Goal: Navigation & Orientation: Find specific page/section

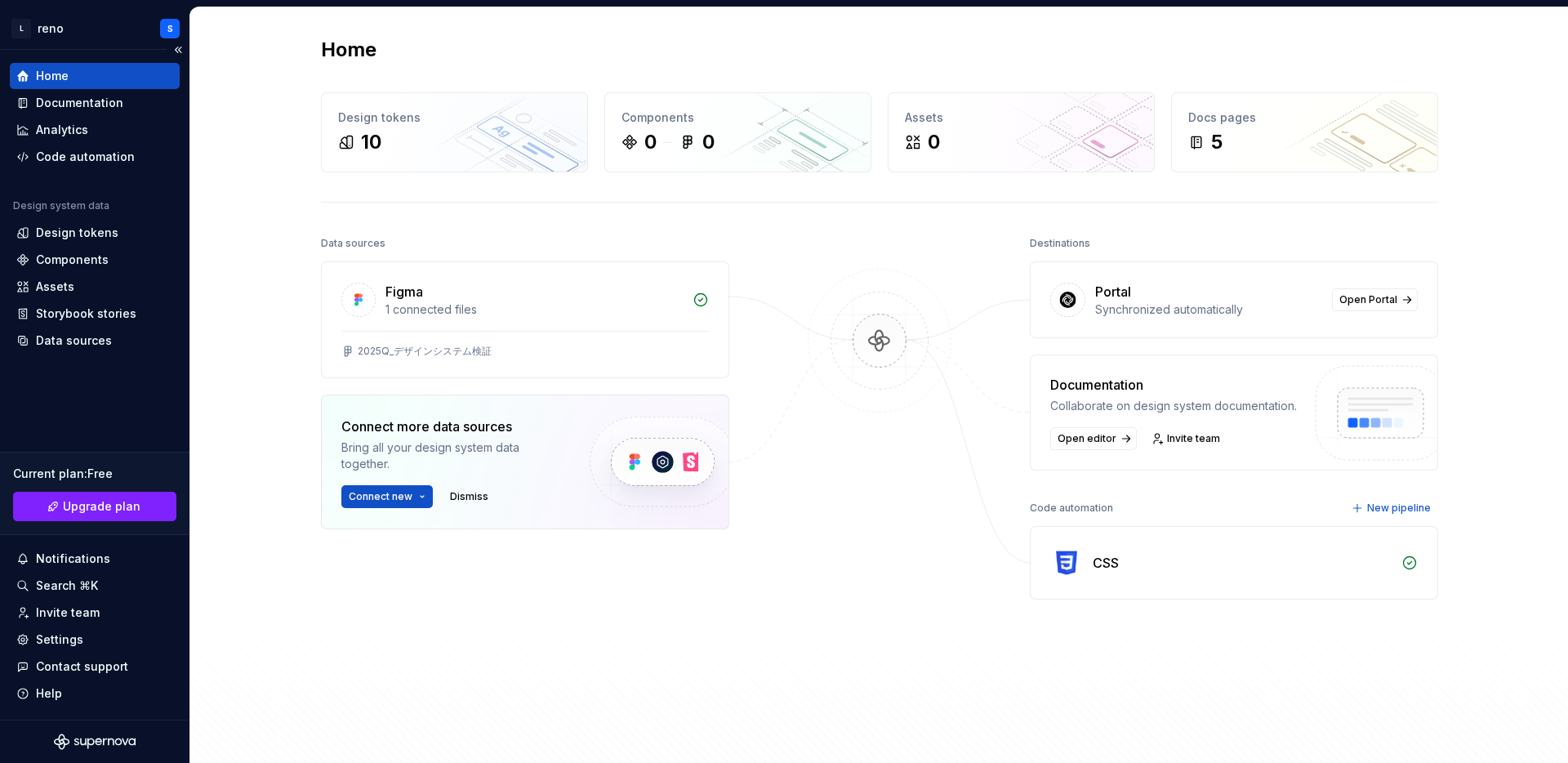
click at [55, 71] on div "Home" at bounding box center [52, 75] width 33 height 16
click at [85, 32] on html "L reno S Home Documentation Analytics Code automation Design system data Design…" at bounding box center [784, 381] width 1568 height 763
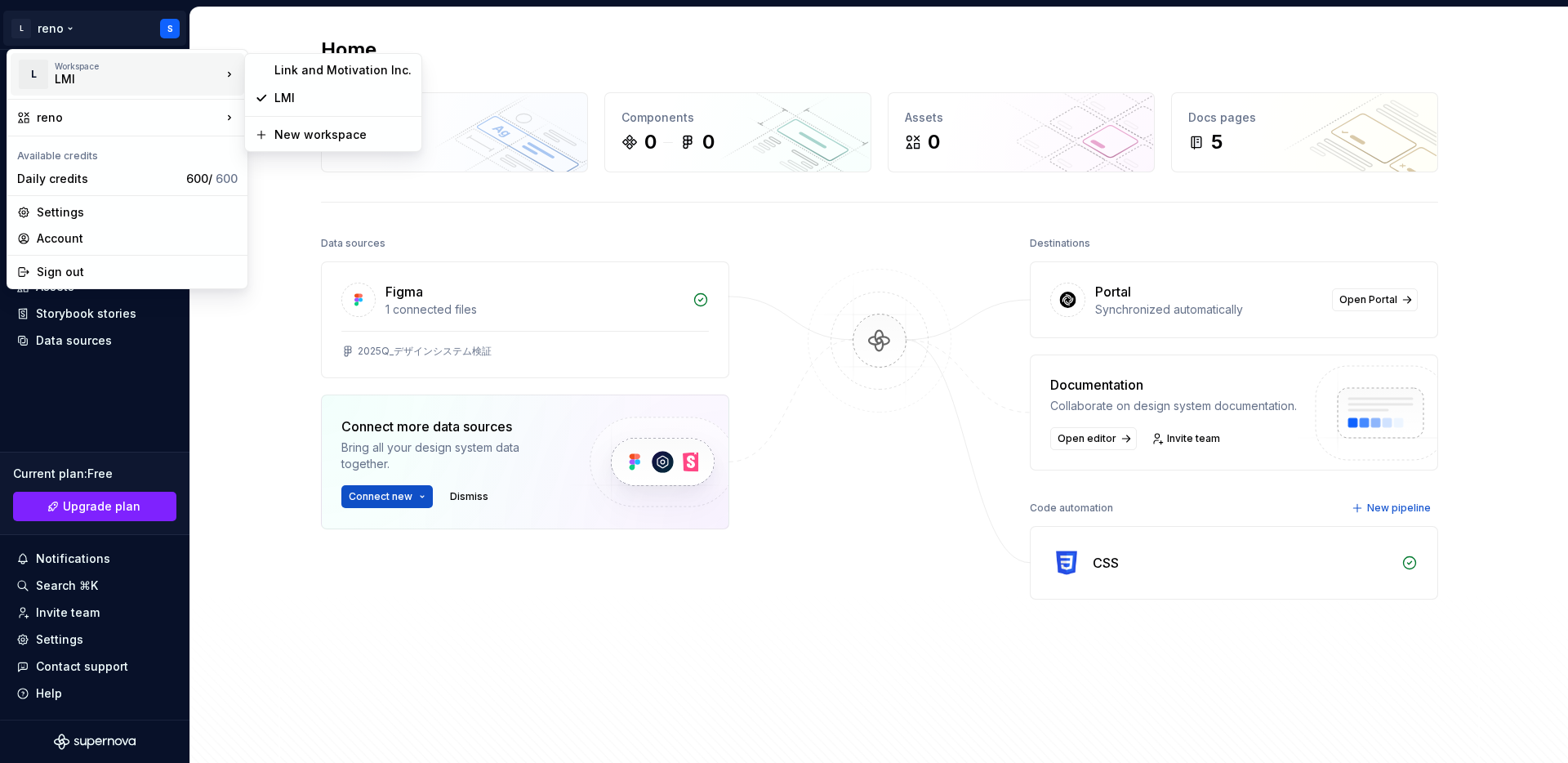
click at [85, 75] on div "LMI" at bounding box center [124, 78] width 139 height 16
click at [319, 69] on div "Link and Motivation Inc." at bounding box center [342, 70] width 137 height 16
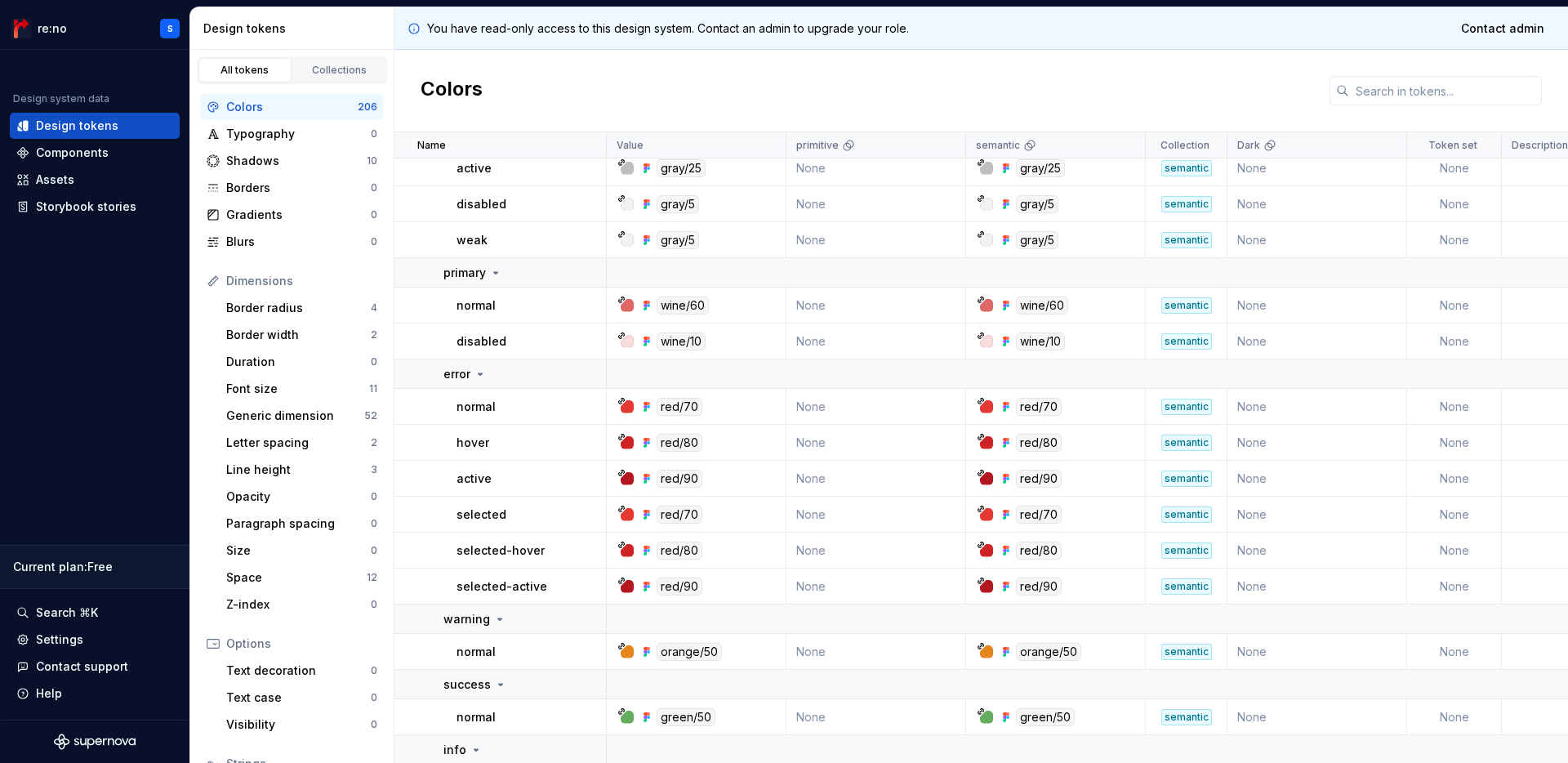
scroll to position [4054, 0]
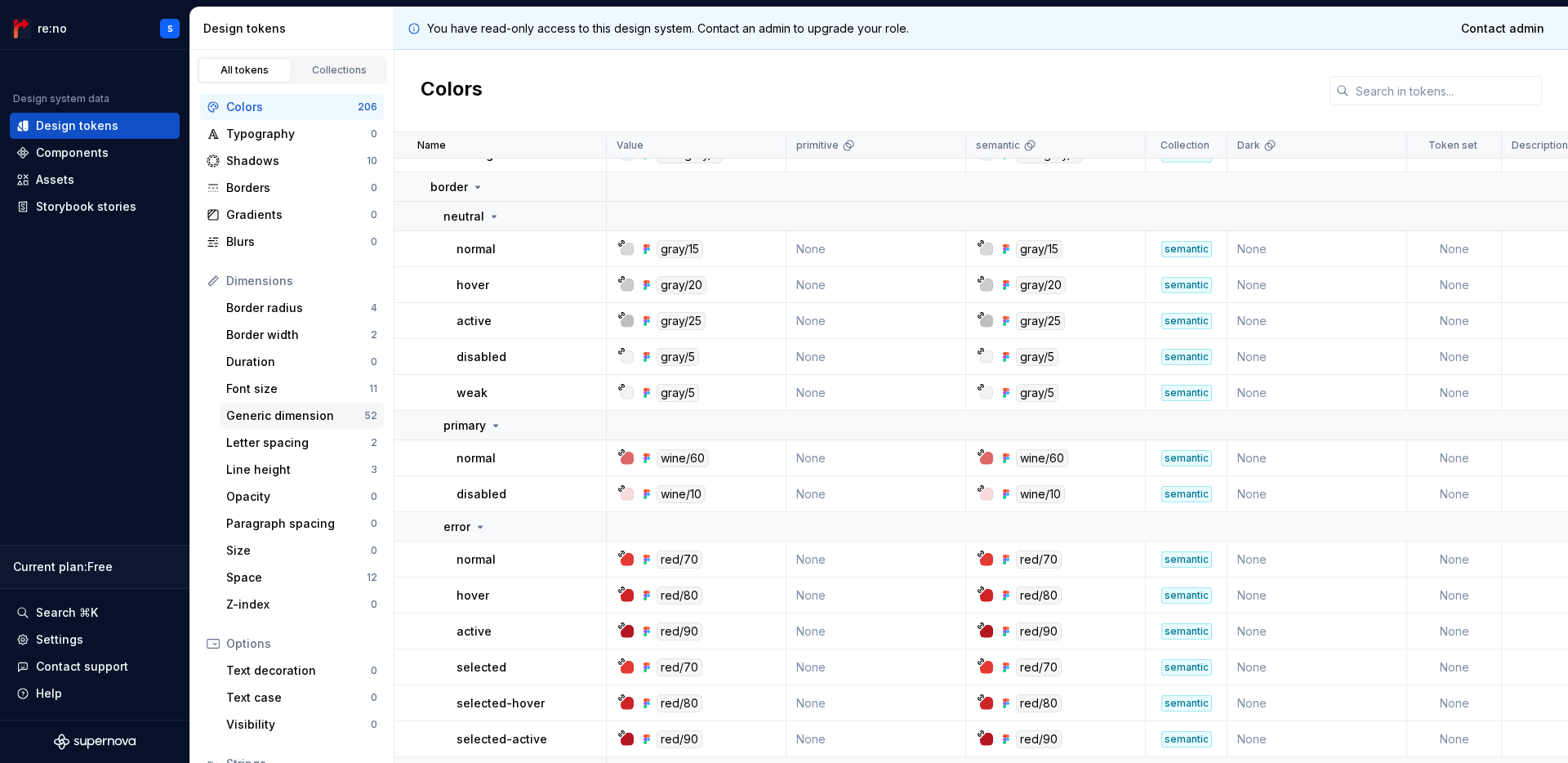
click at [280, 425] on div "Generic dimension 52" at bounding box center [302, 416] width 164 height 26
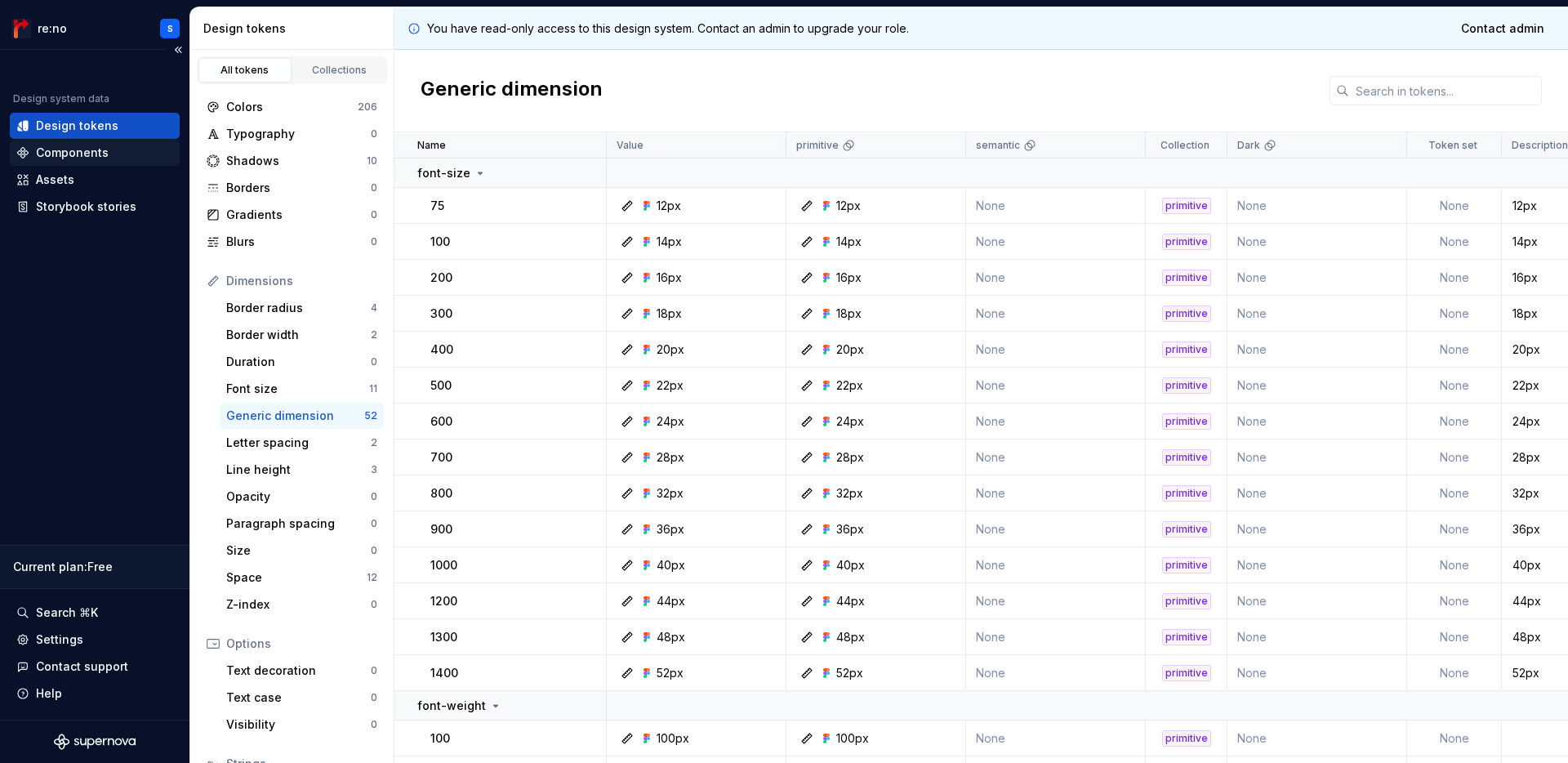
click at [145, 152] on div "Components" at bounding box center [94, 152] width 157 height 16
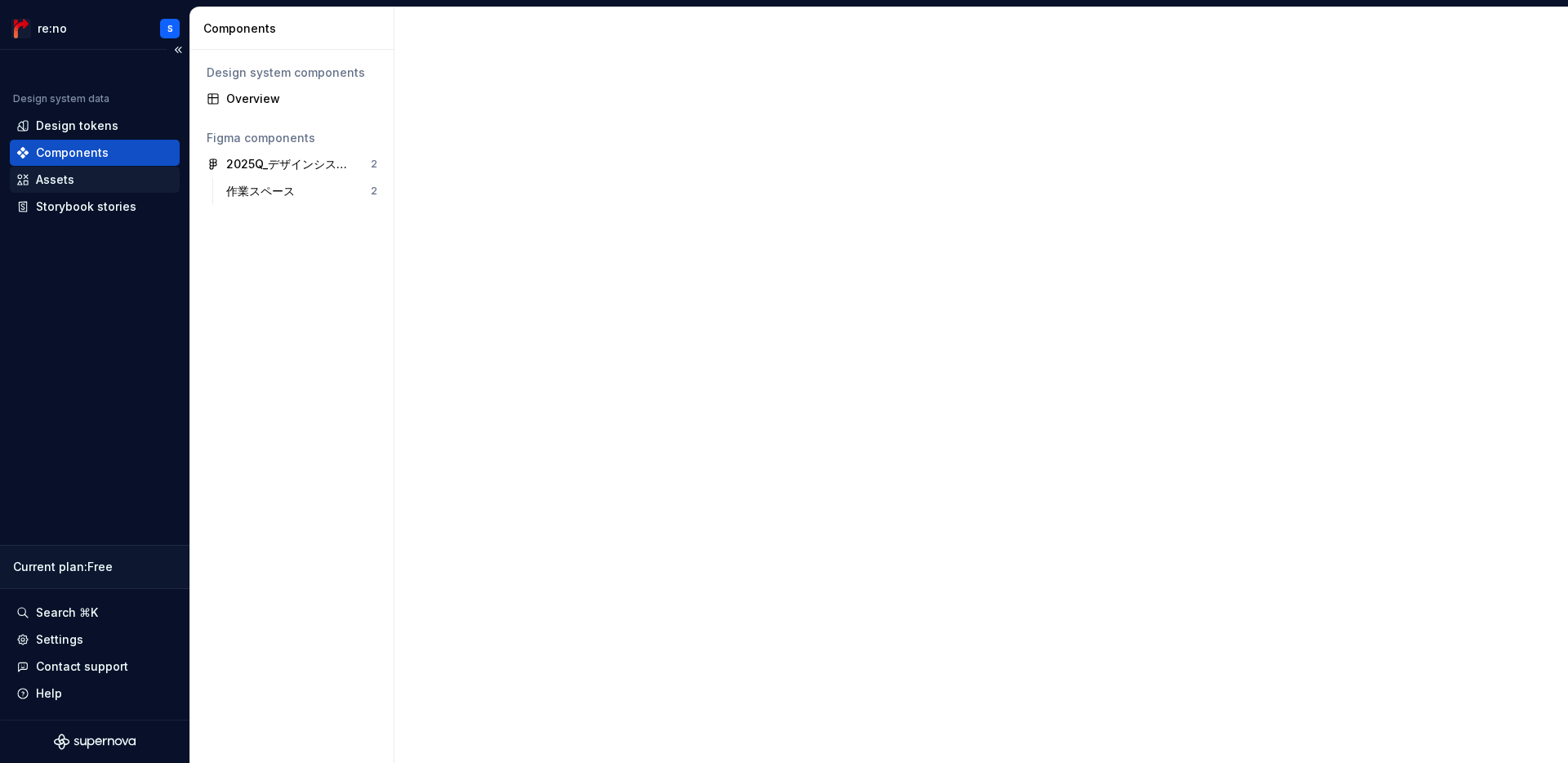
click at [96, 179] on div "Assets" at bounding box center [94, 179] width 157 height 16
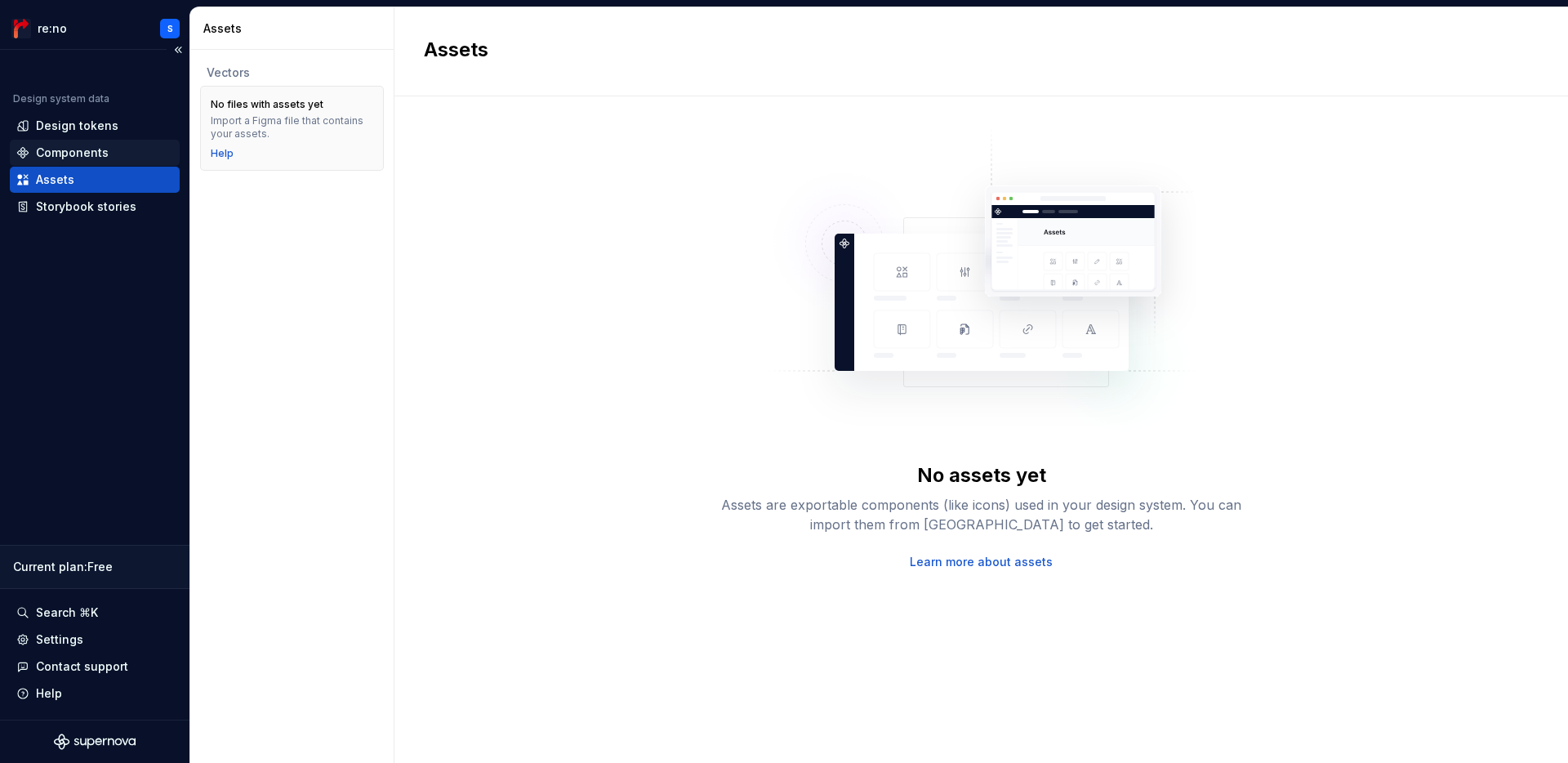
click at [122, 157] on div "Components" at bounding box center [94, 152] width 157 height 16
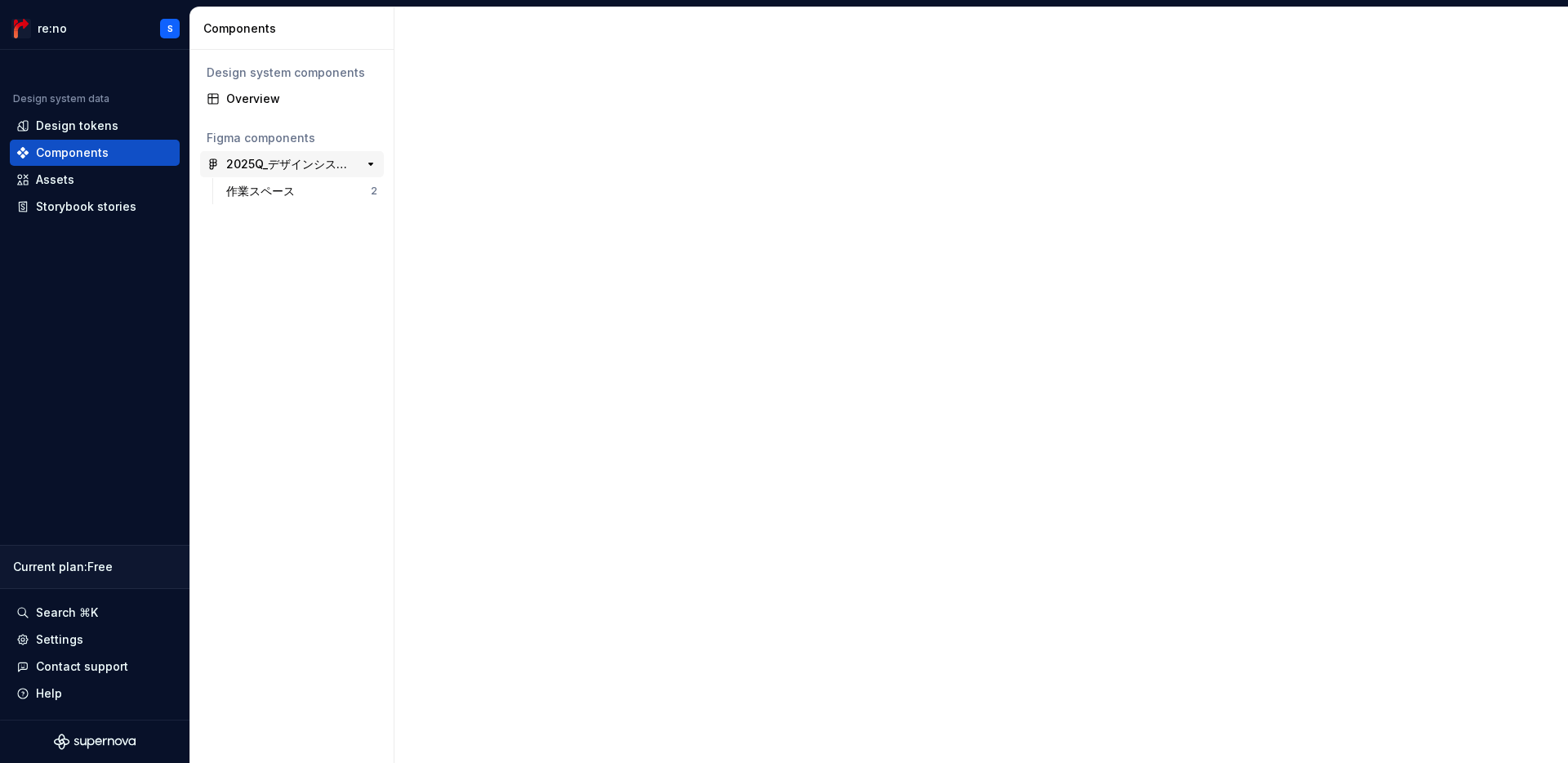
click at [263, 163] on div "2025Q_デザインシステム検証" at bounding box center [287, 163] width 122 height 16
click at [263, 192] on div "作業スペース" at bounding box center [264, 191] width 75 height 16
click at [112, 119] on div "Design tokens" at bounding box center [76, 125] width 82 height 16
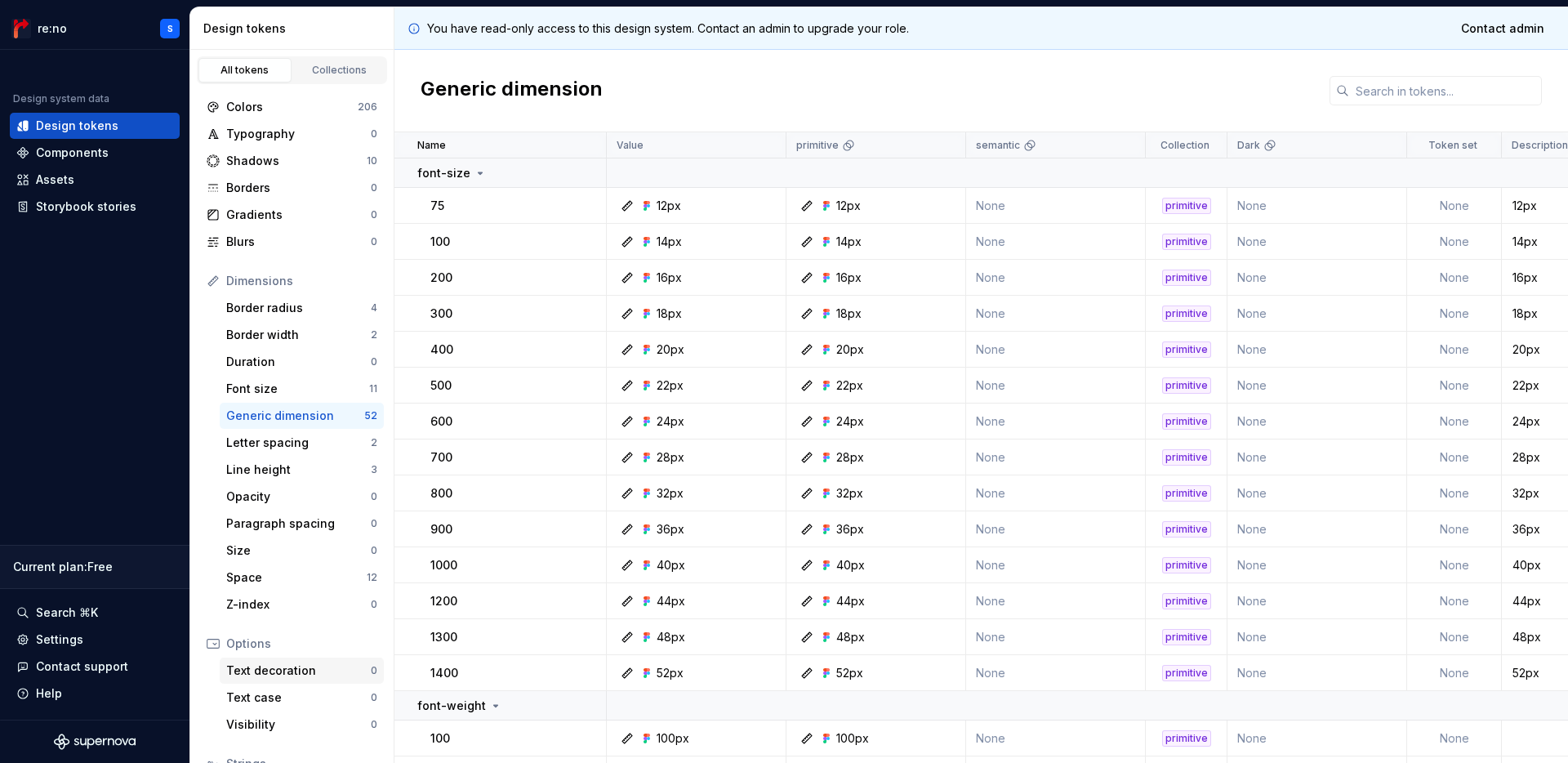
scroll to position [8, 0]
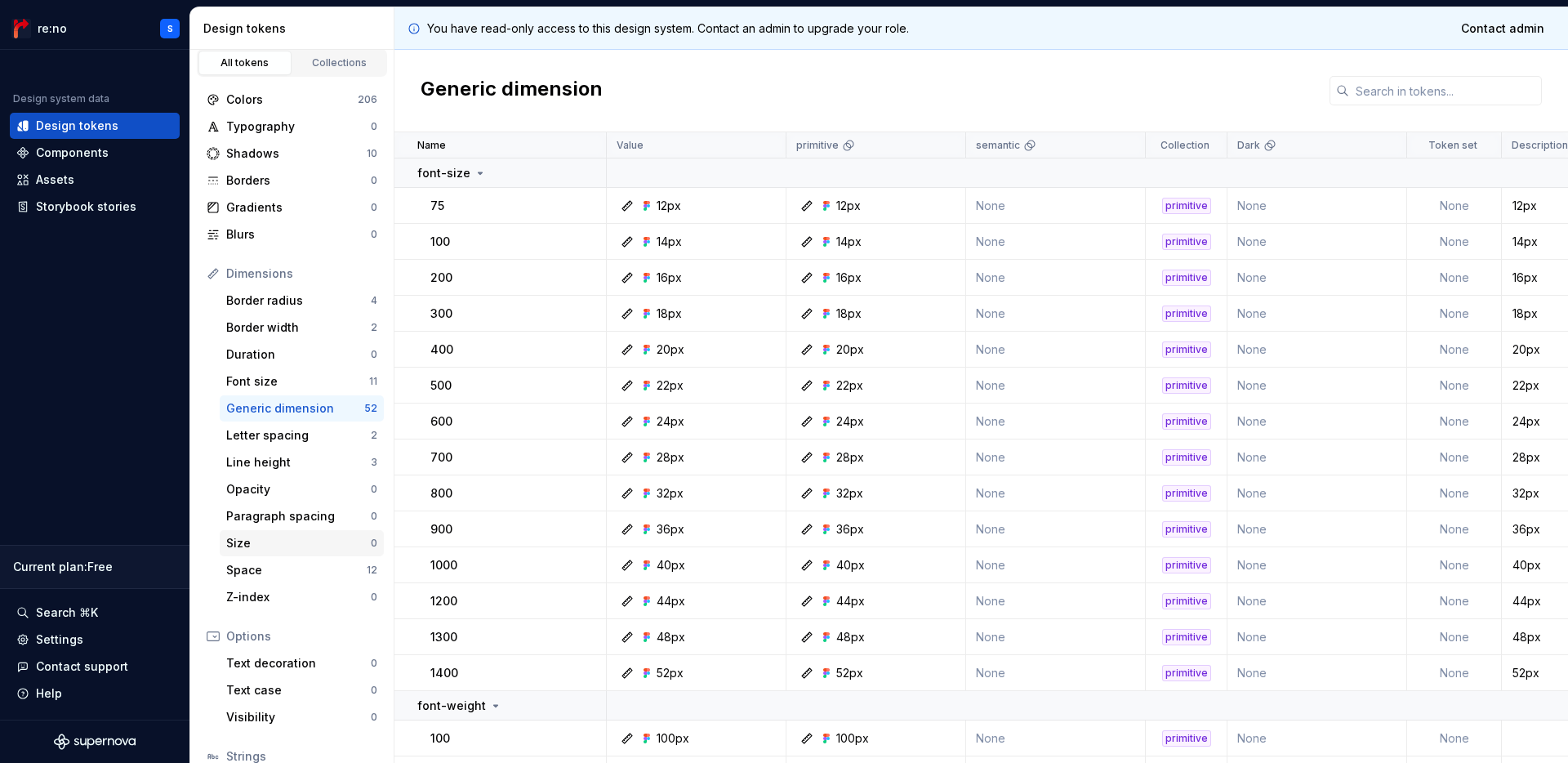
click at [277, 544] on div "Size" at bounding box center [298, 542] width 144 height 16
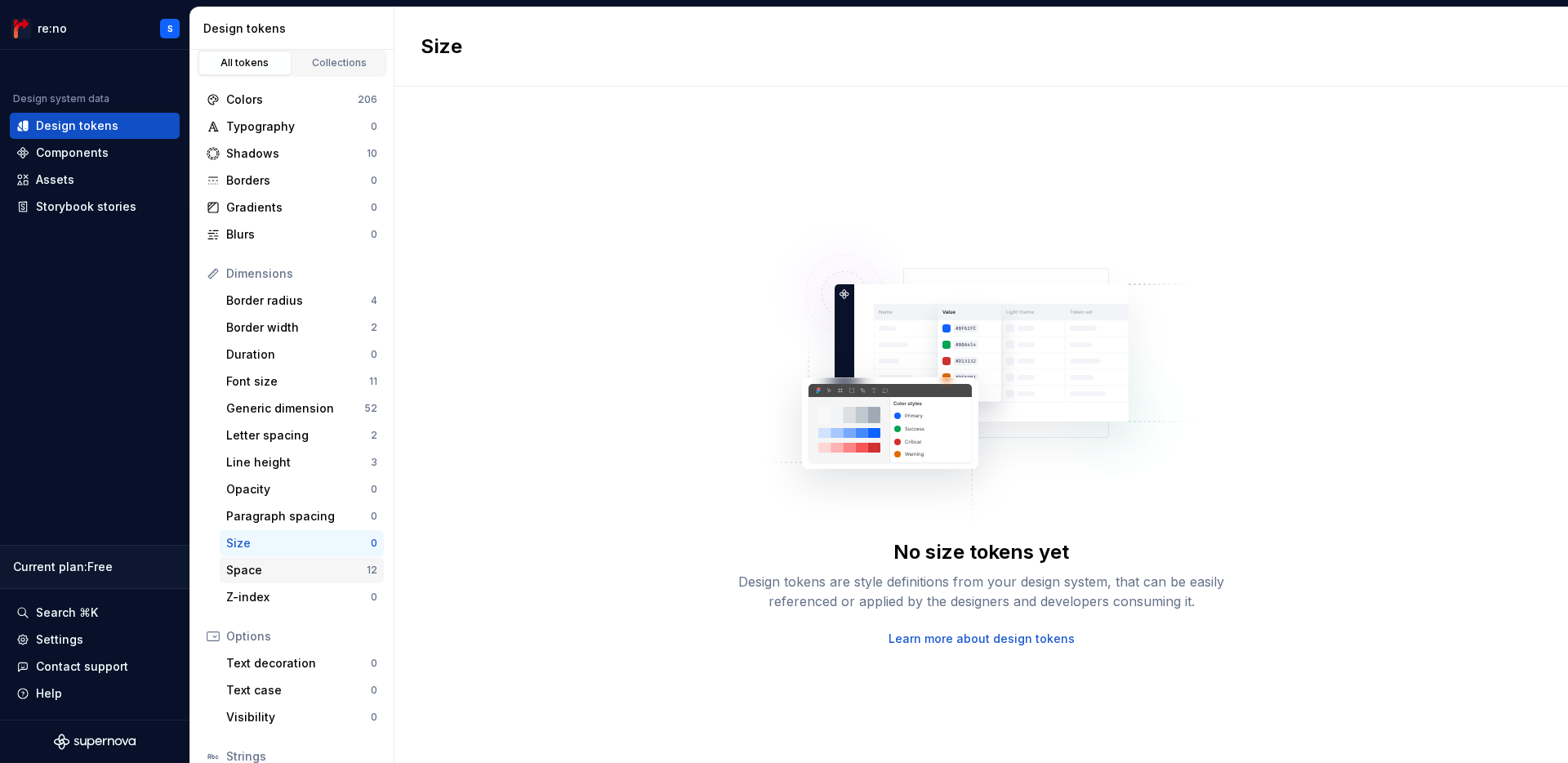
click at [272, 559] on div "Space 12" at bounding box center [302, 571] width 164 height 26
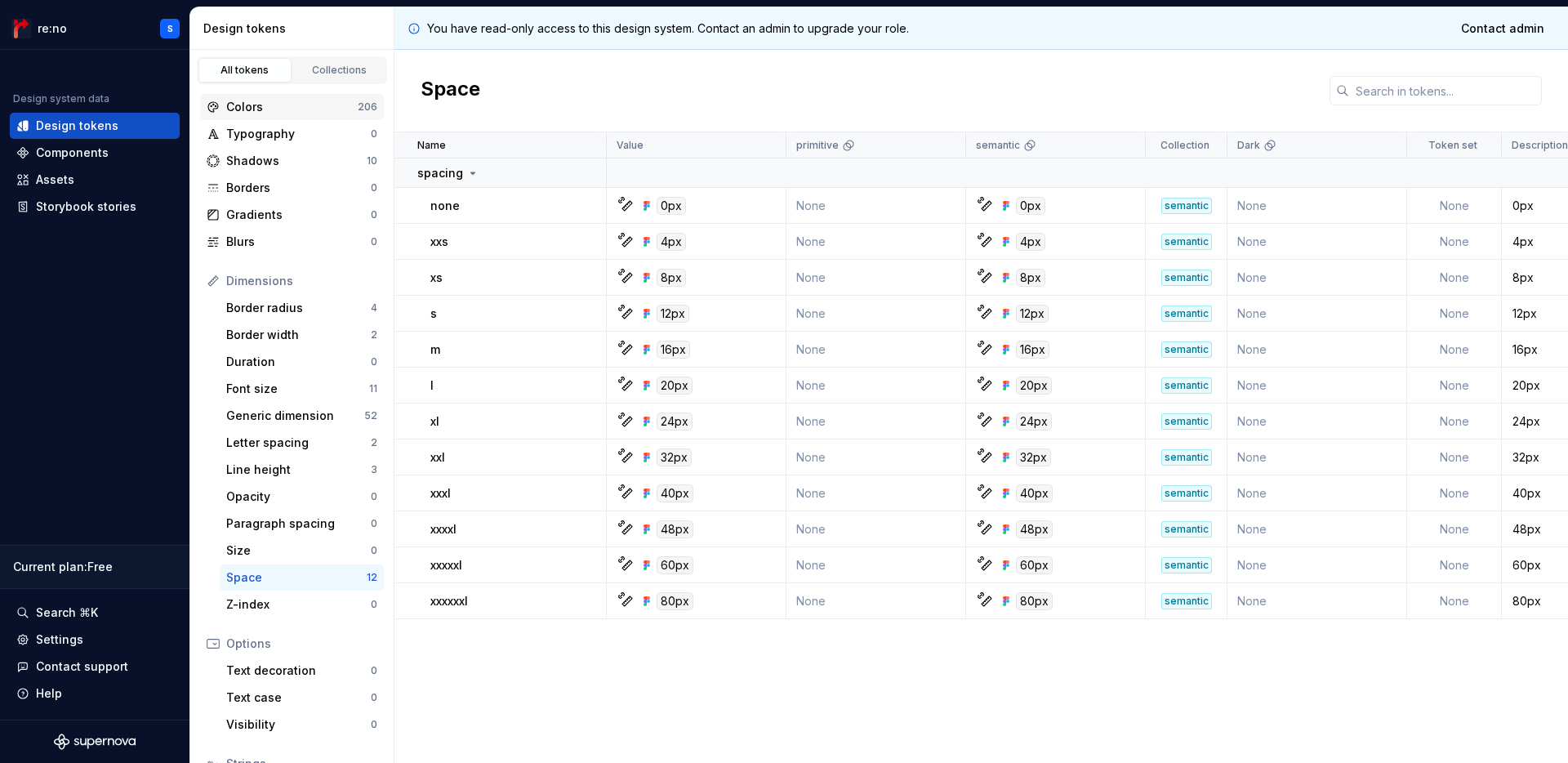
click at [316, 109] on div "Colors" at bounding box center [291, 107] width 131 height 16
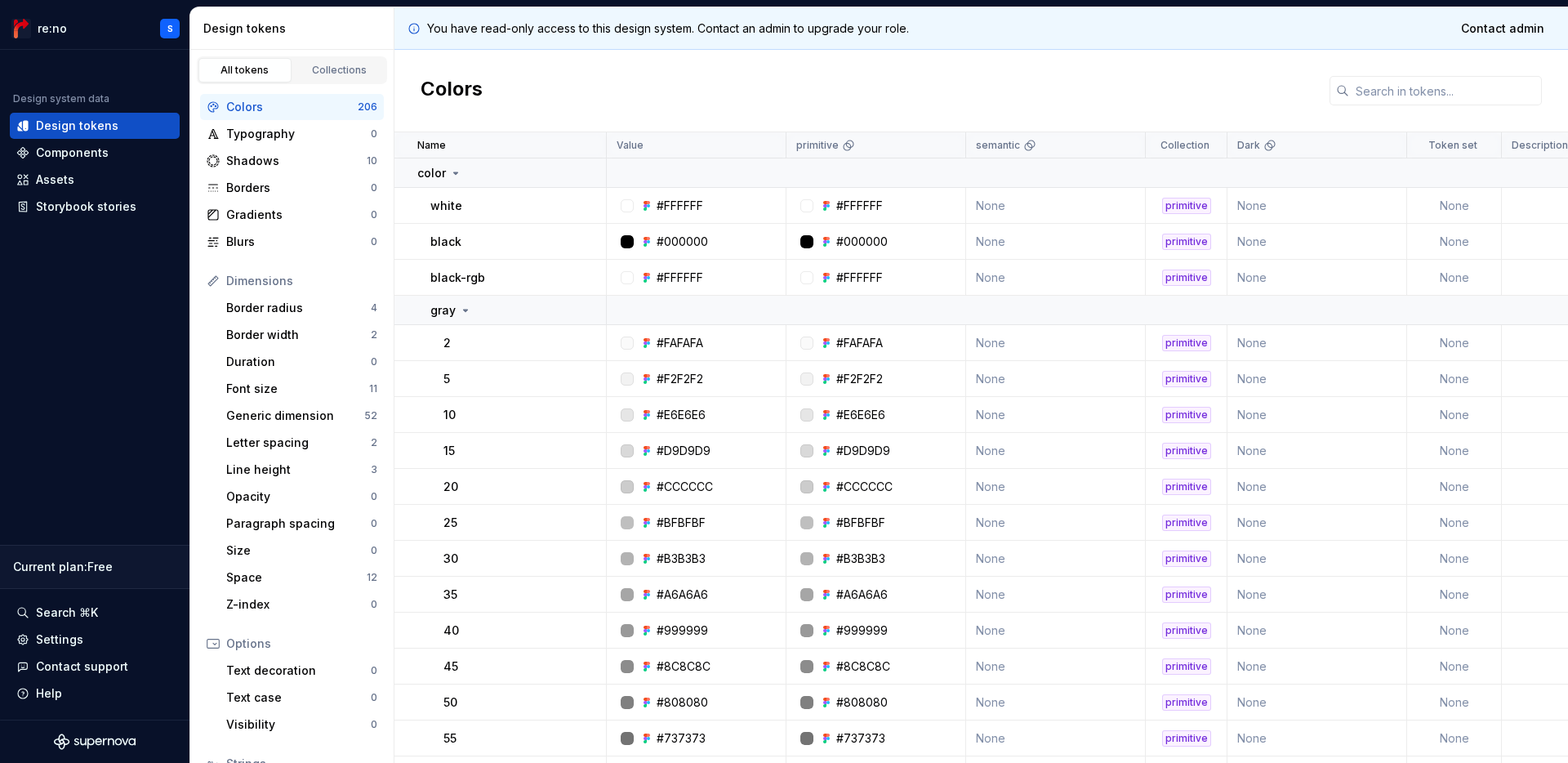
click at [316, 109] on div "Colors" at bounding box center [291, 107] width 131 height 16
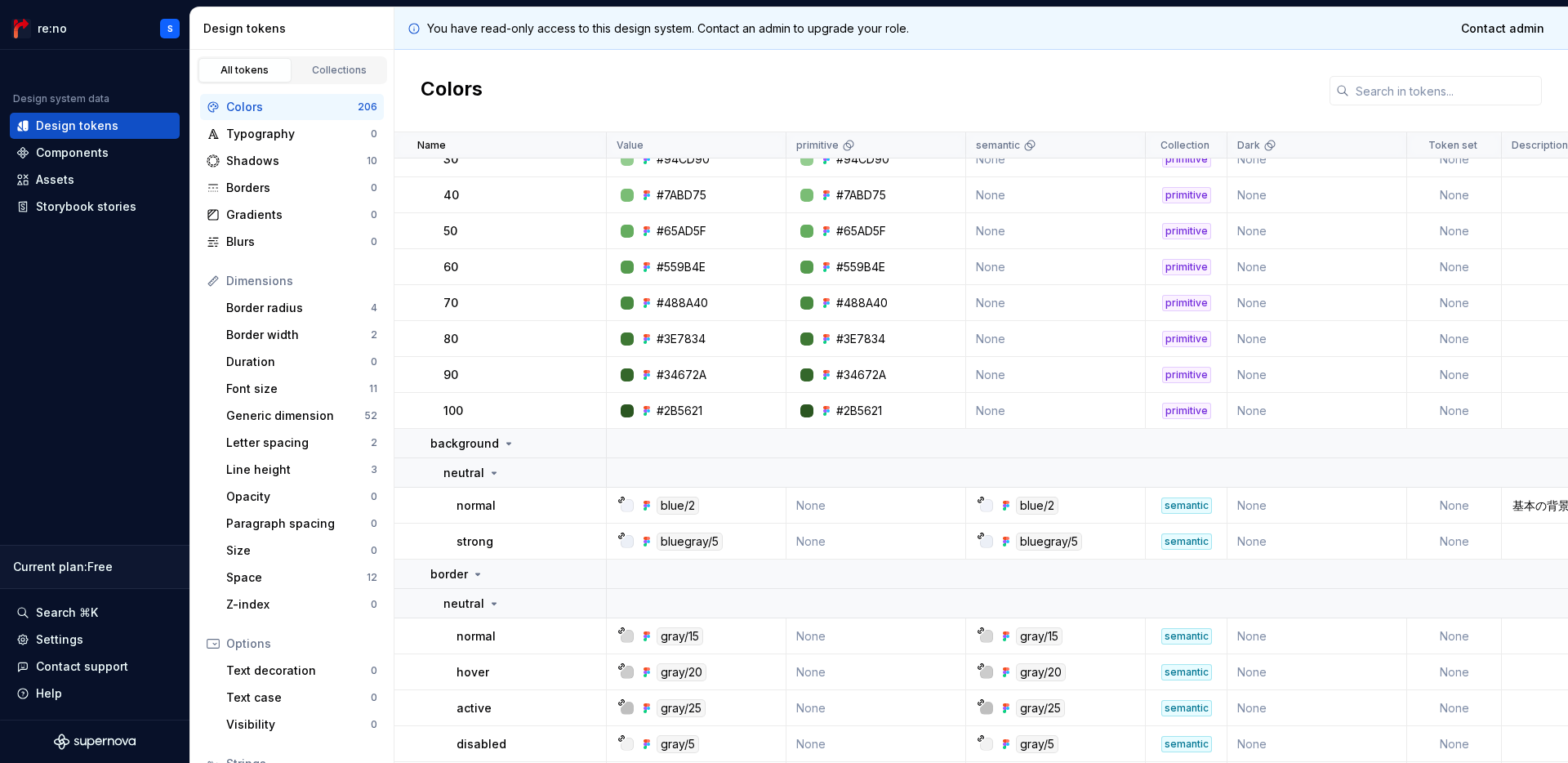
scroll to position [3680, 0]
